Goal: Information Seeking & Learning: Learn about a topic

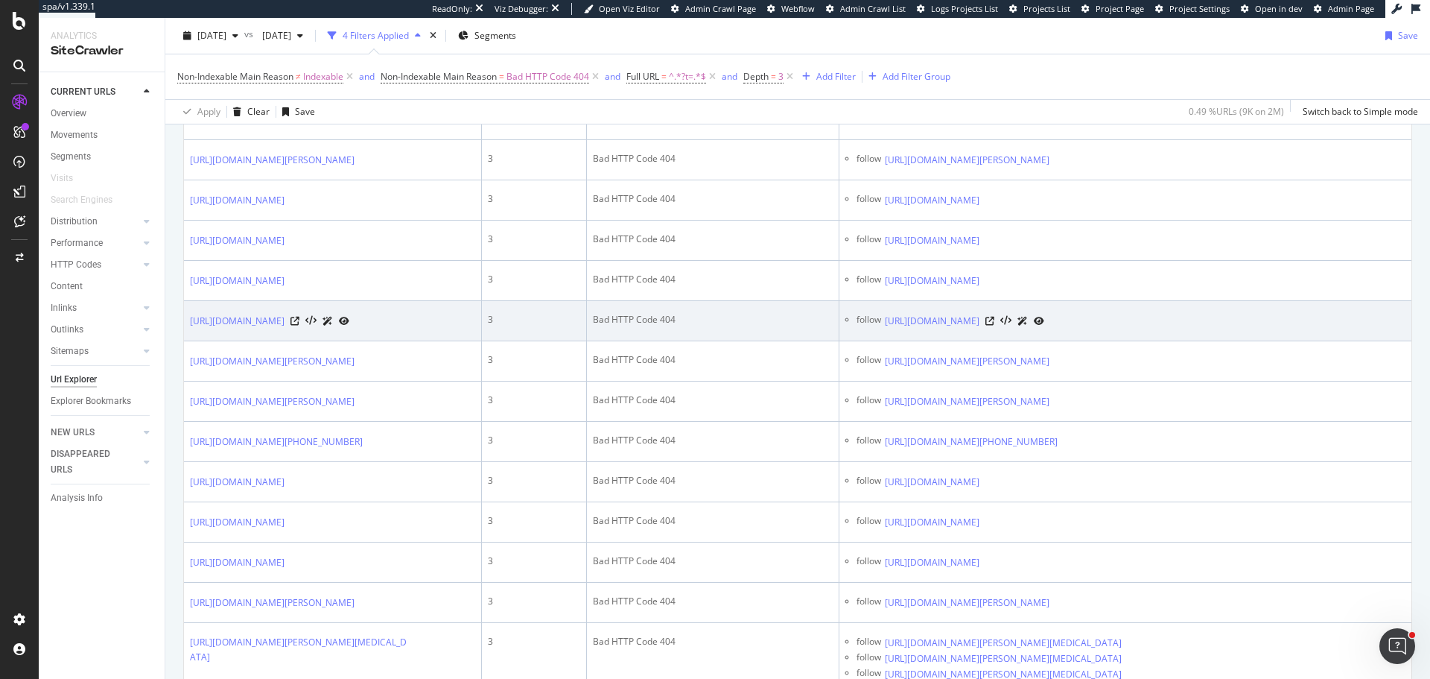
scroll to position [820, 0]
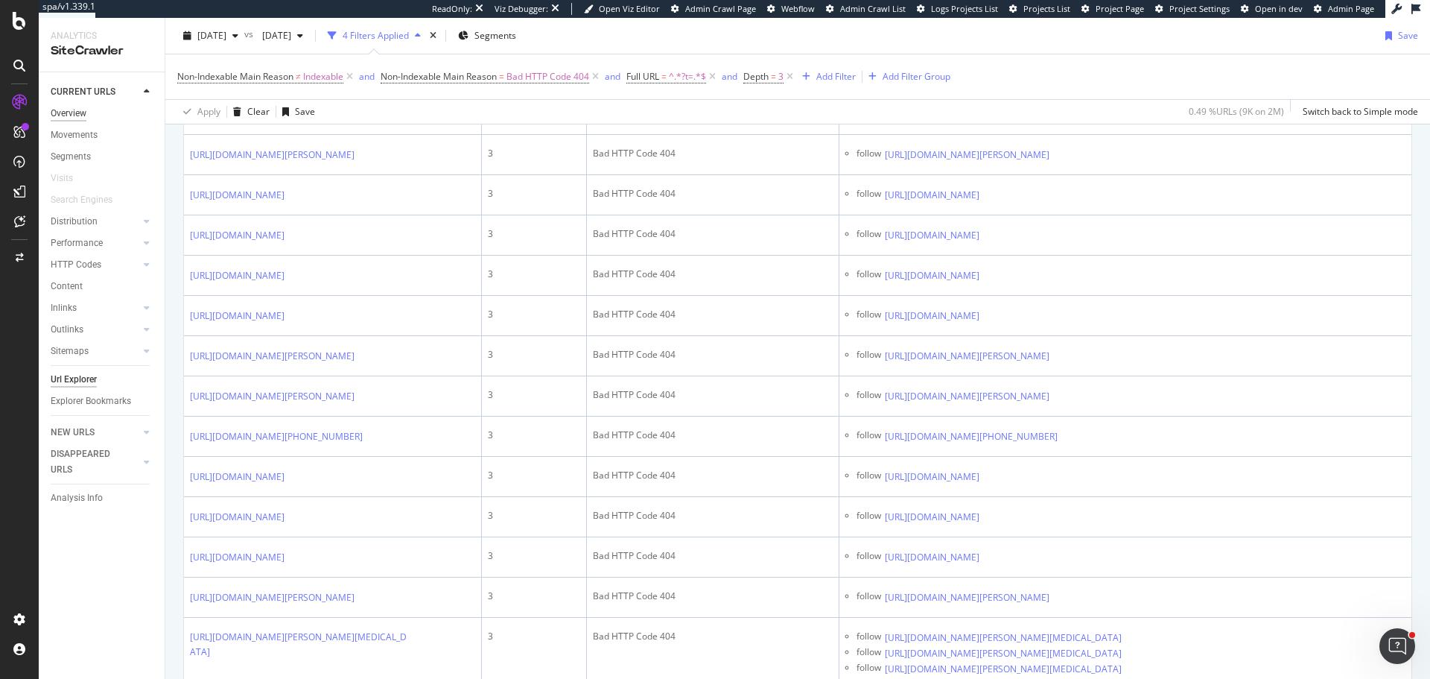
click at [73, 110] on div "Overview" at bounding box center [69, 114] width 36 height 16
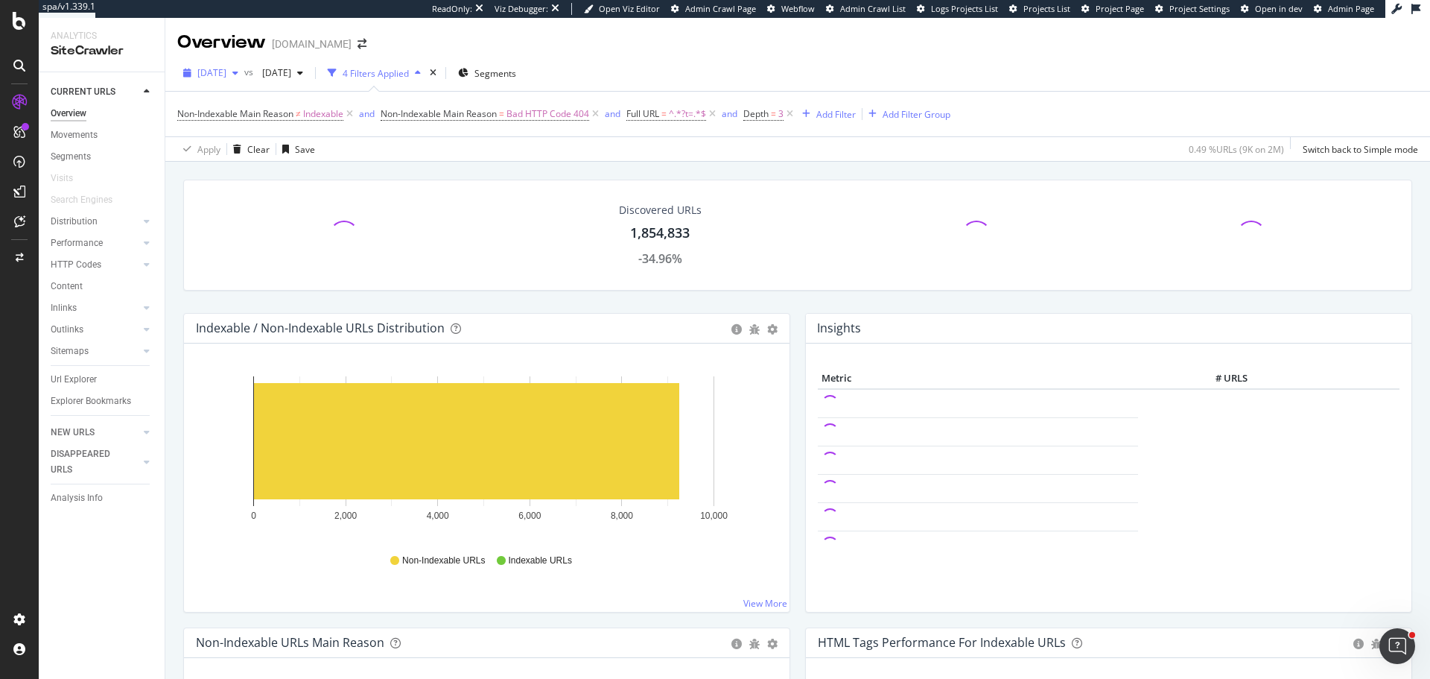
click at [226, 77] on span "[DATE]" at bounding box center [211, 72] width 29 height 13
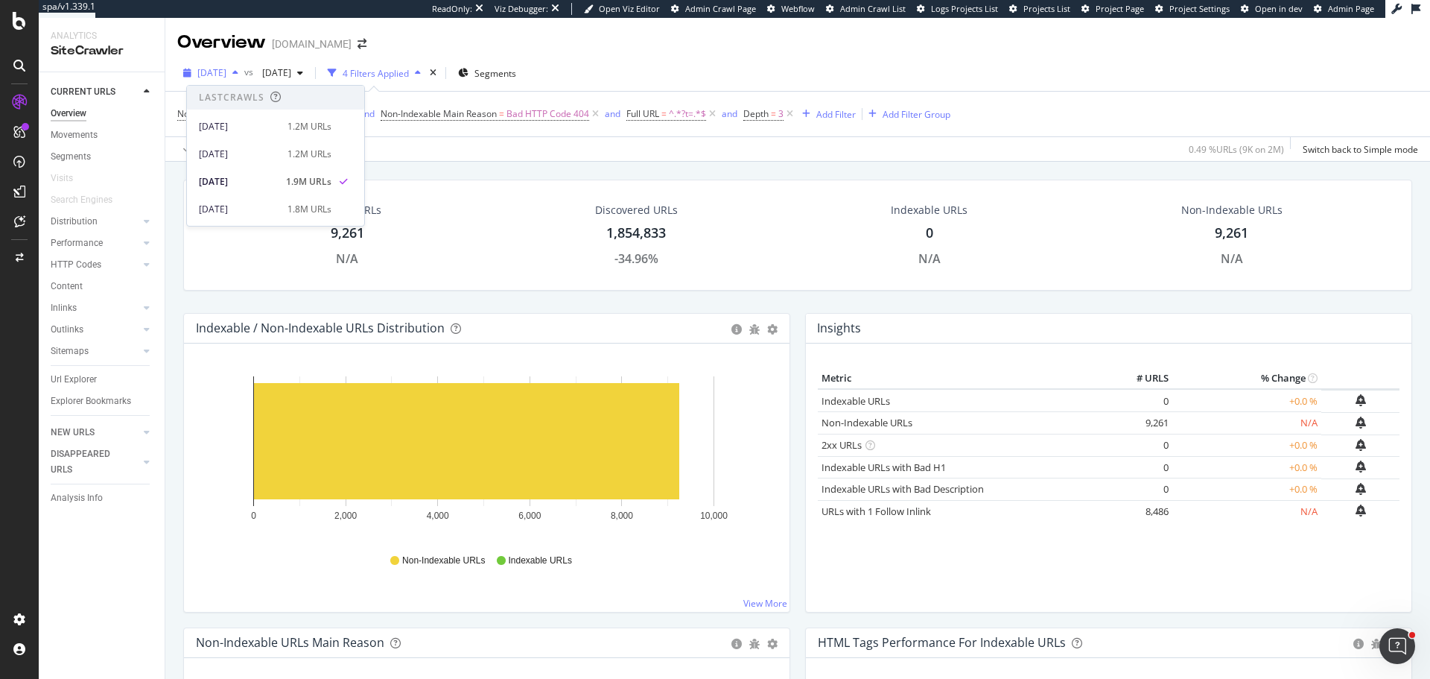
click at [226, 77] on span "[DATE]" at bounding box center [211, 72] width 29 height 13
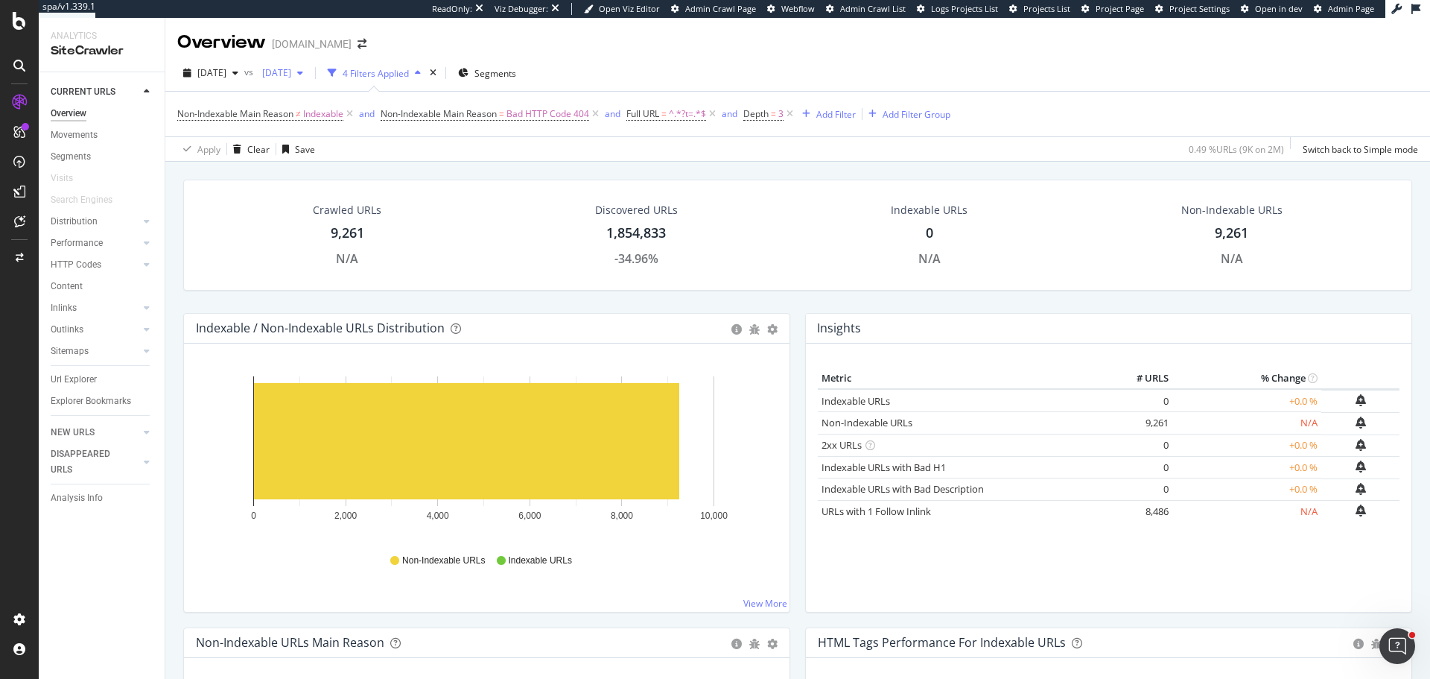
click at [291, 68] on span "[DATE]" at bounding box center [273, 72] width 35 height 13
click at [511, 156] on div "Apply Clear Save 0.49 % URLs ( 9K on 2M ) Switch back to Simple mode" at bounding box center [797, 148] width 1265 height 25
click at [309, 65] on div "[DATE]" at bounding box center [282, 73] width 53 height 22
click at [347, 216] on div "[DATE] 1.8M URLs" at bounding box center [367, 209] width 177 height 22
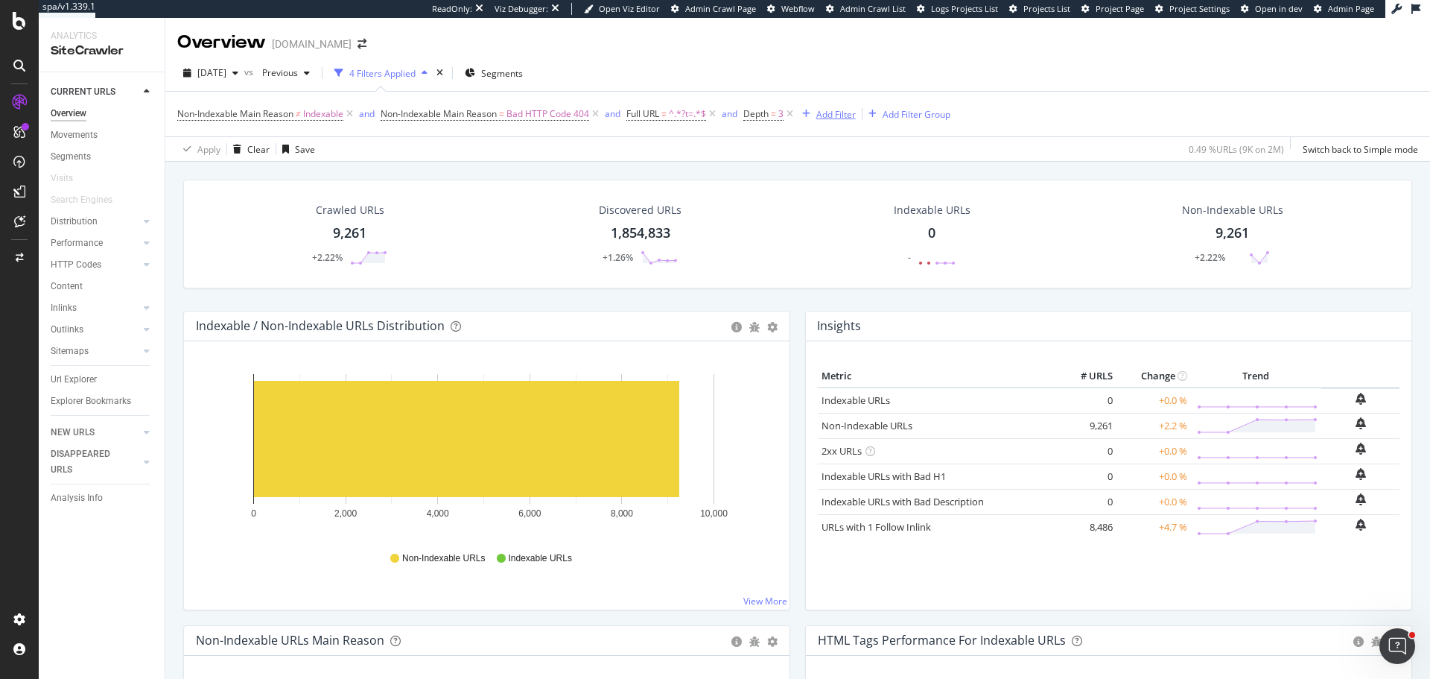
drag, startPoint x: 599, startPoint y: 116, endPoint x: 579, endPoint y: 119, distance: 20.3
click at [600, 116] on icon at bounding box center [595, 114] width 13 height 15
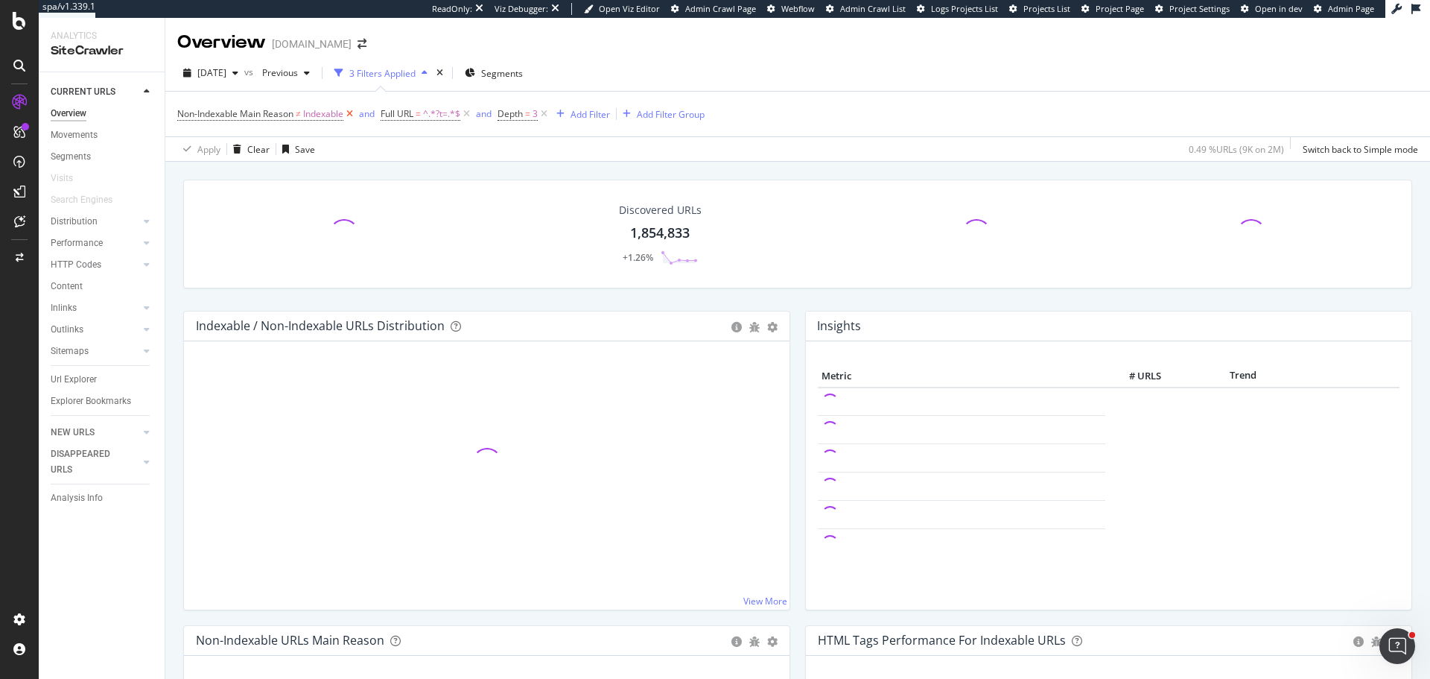
click at [350, 110] on icon at bounding box center [349, 114] width 13 height 15
click at [341, 110] on icon at bounding box center [341, 114] width 13 height 15
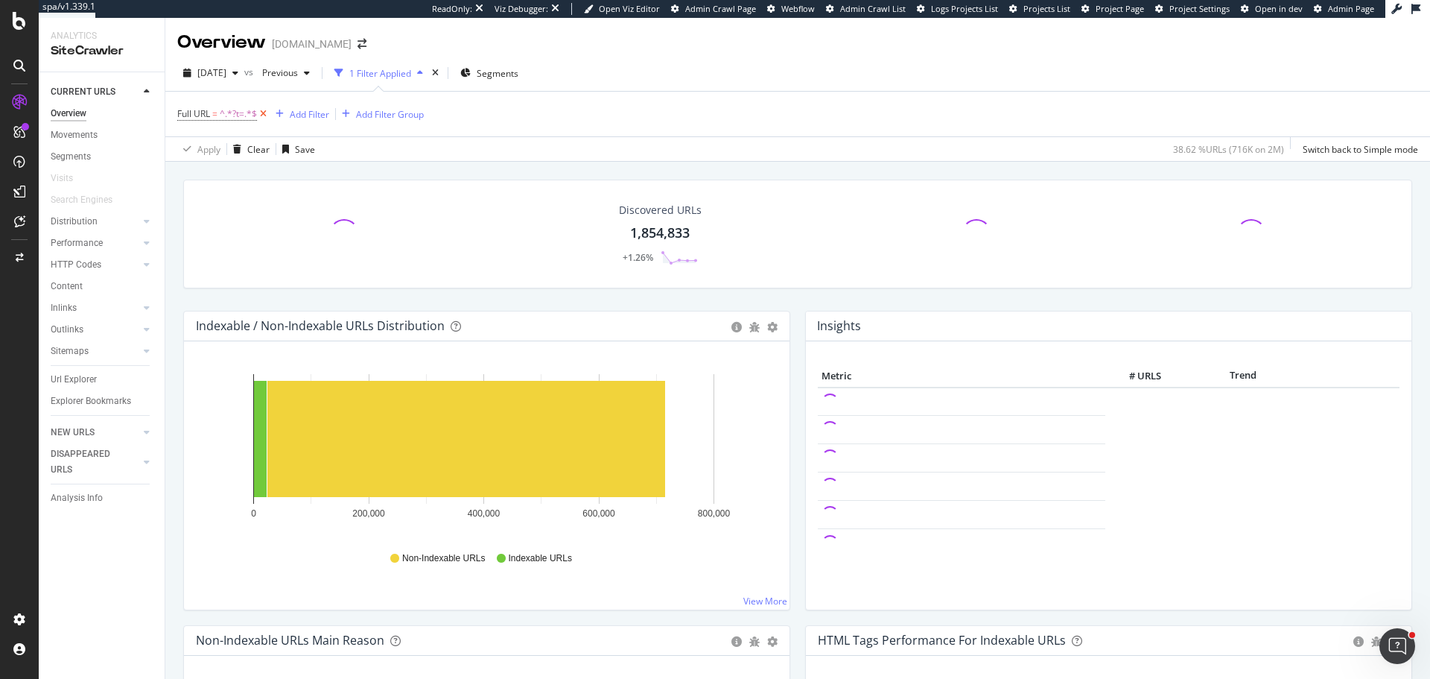
click at [267, 112] on icon at bounding box center [263, 114] width 13 height 15
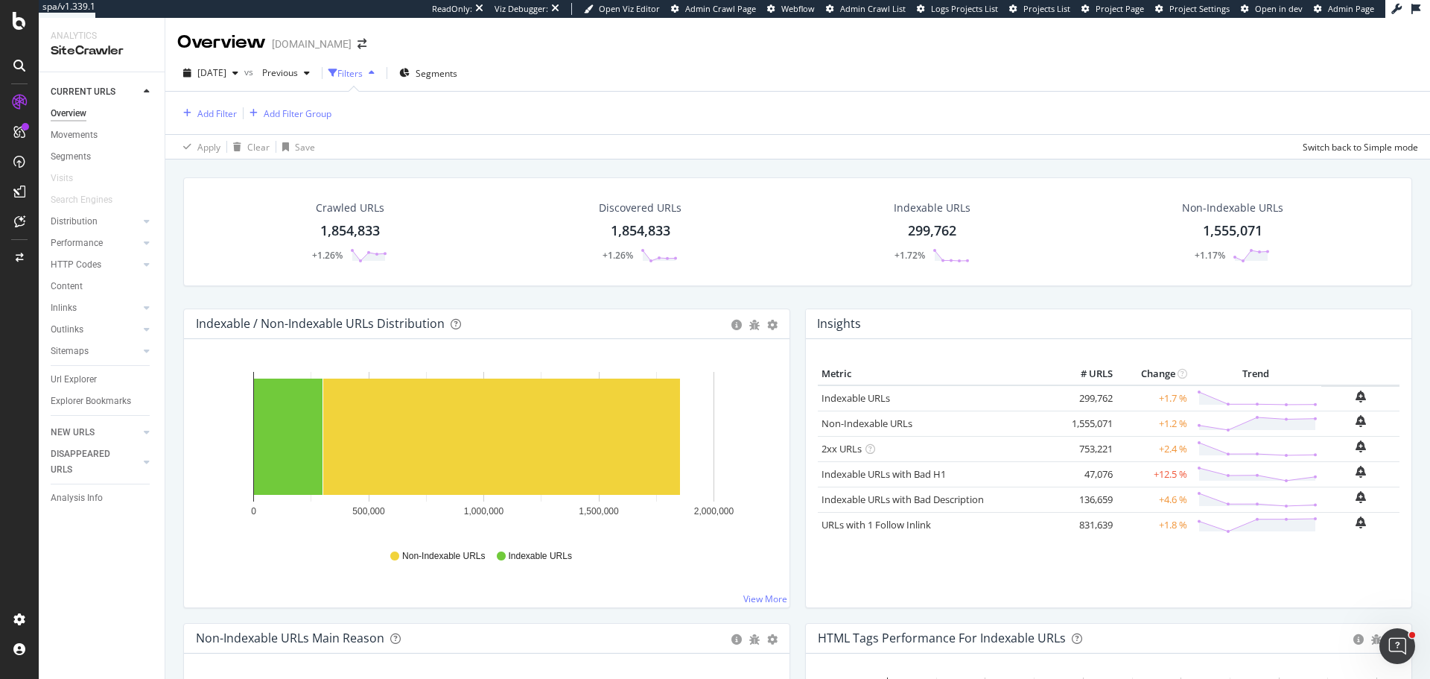
click at [105, 422] on div "NEW URLS" at bounding box center [108, 433] width 114 height 22
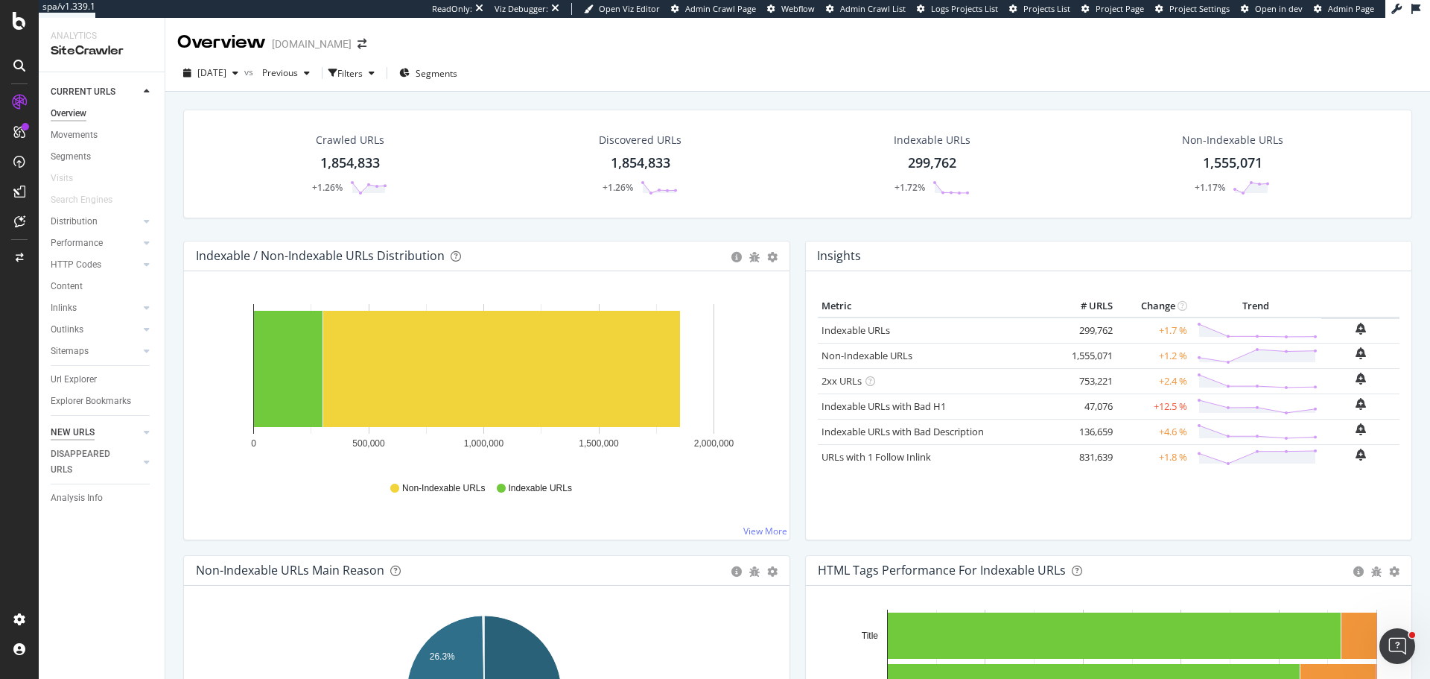
click at [74, 425] on div "NEW URLS" at bounding box center [73, 433] width 44 height 16
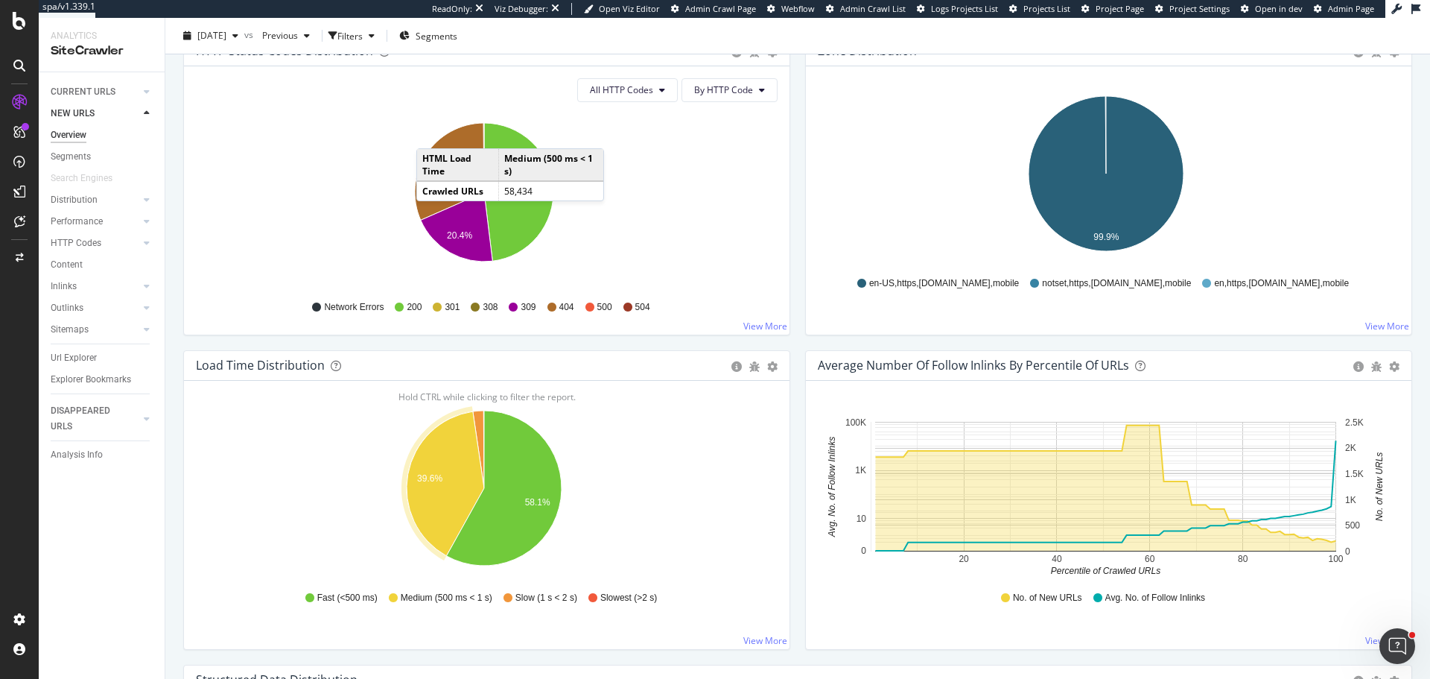
scroll to position [681, 0]
